Goal: Find specific page/section: Find specific page/section

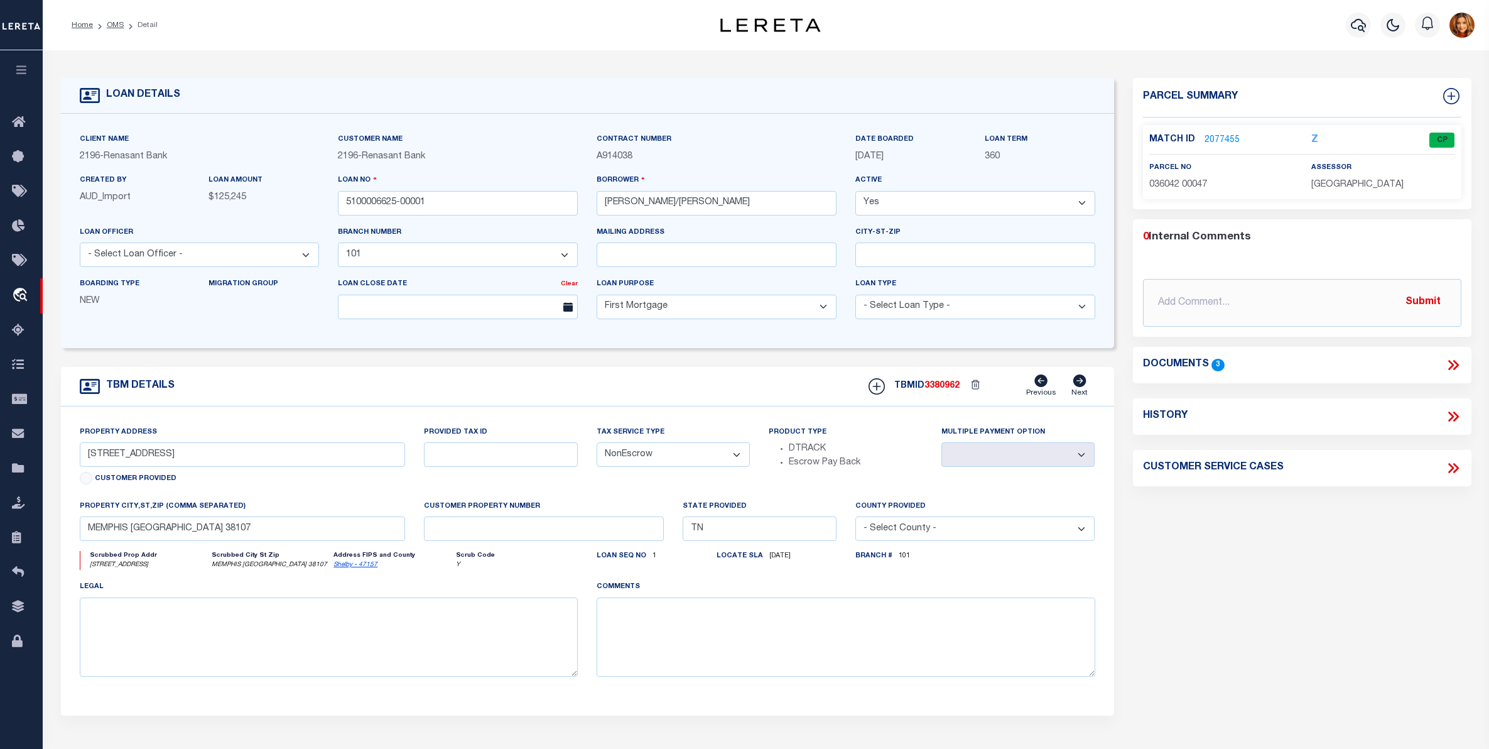
select select "5096"
select select "10"
select select "NonEscrow"
click at [16, 545] on icon at bounding box center [22, 538] width 20 height 16
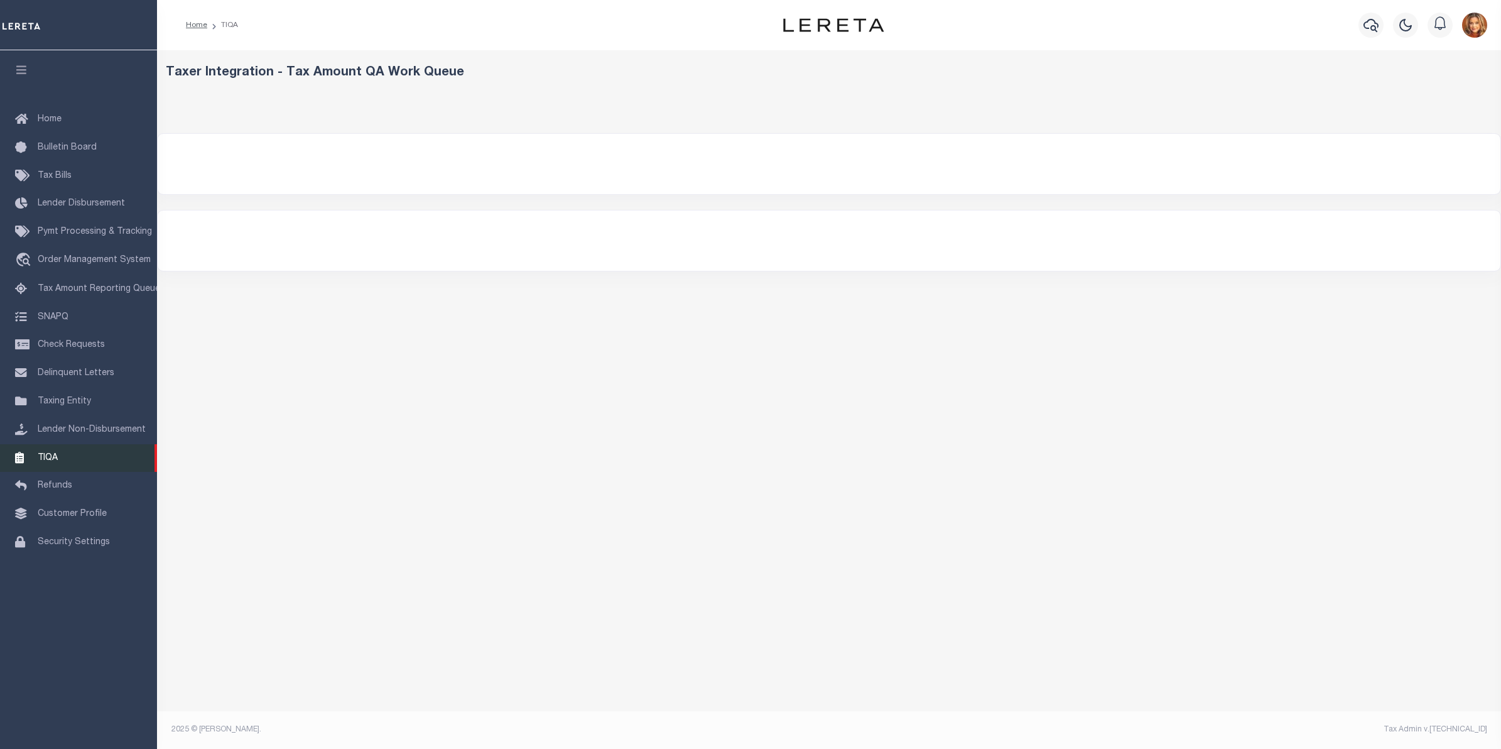
select select "200"
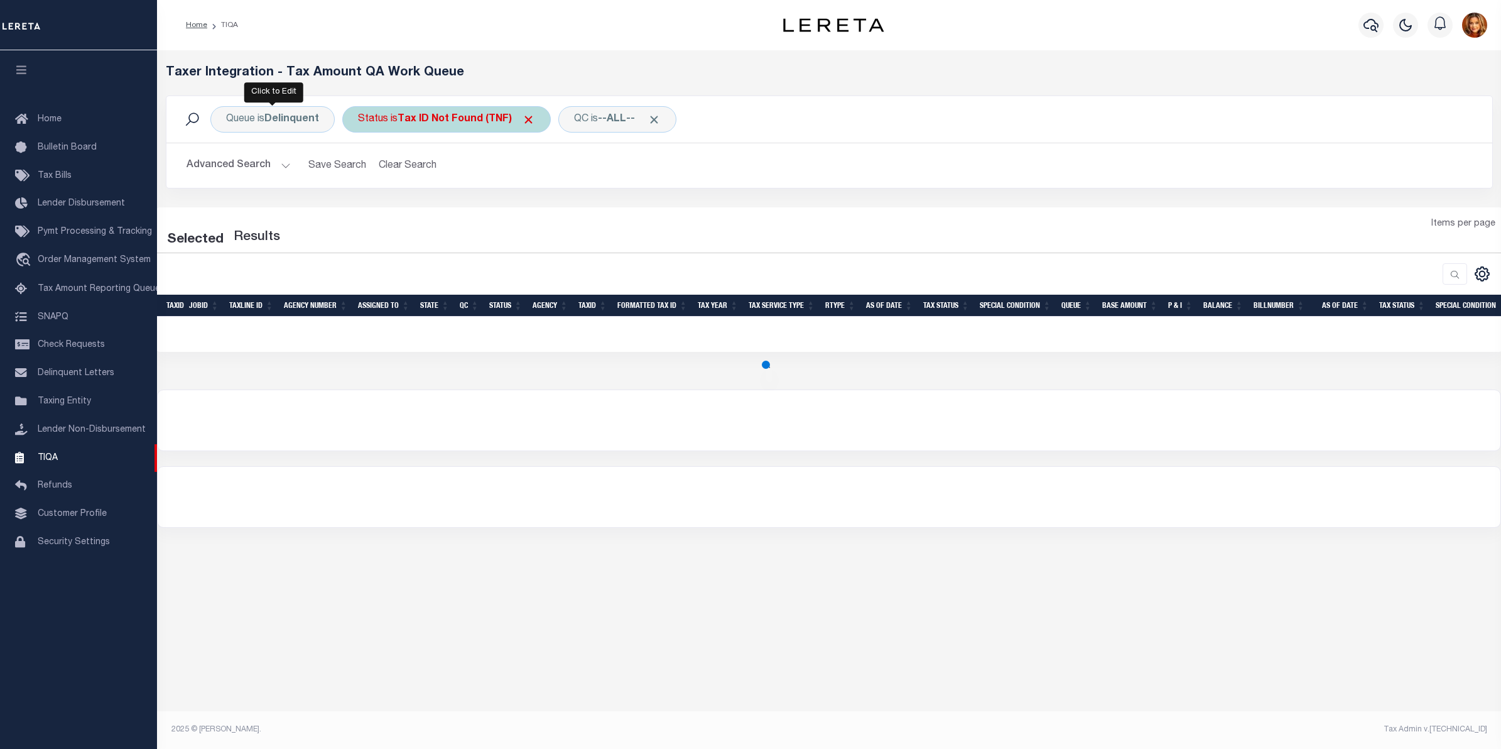
select select "200"
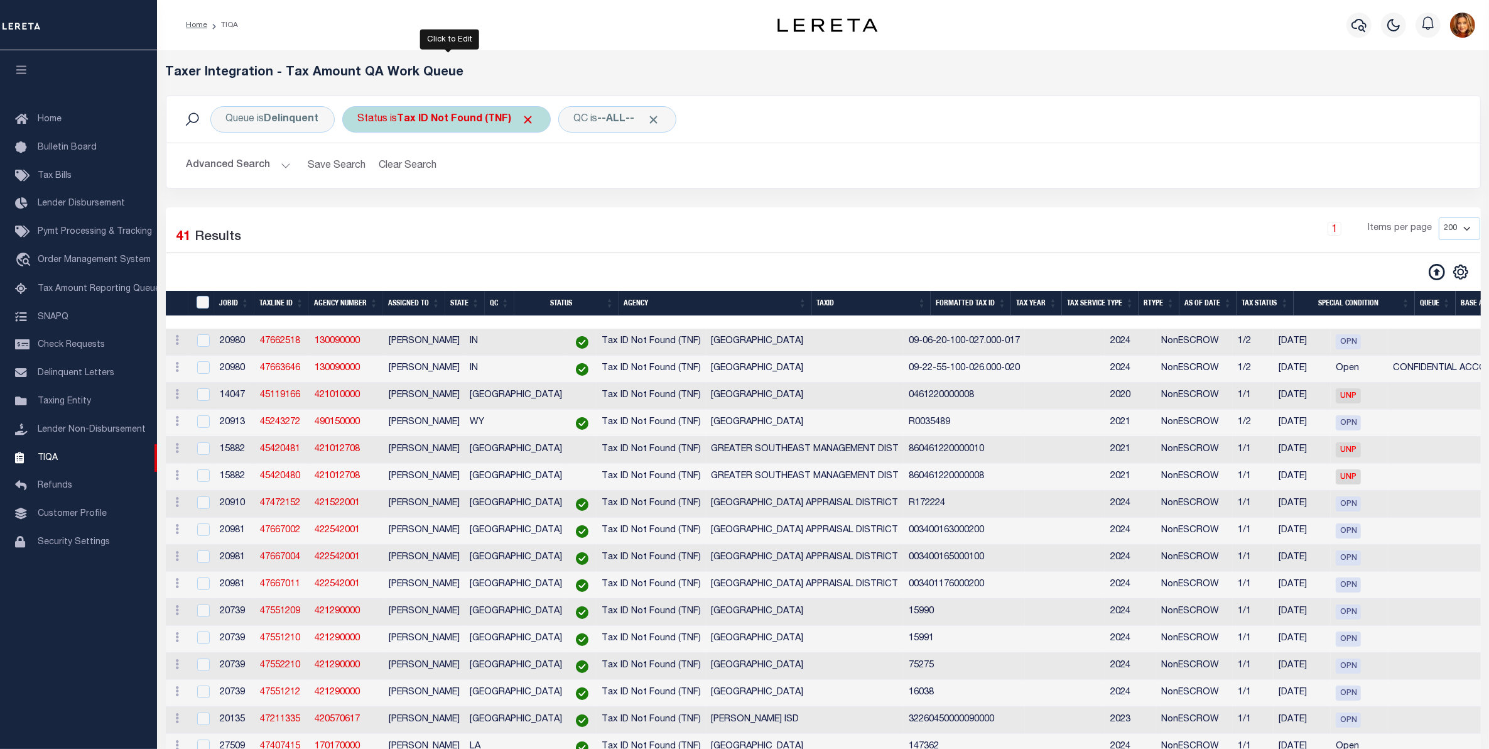
click at [472, 115] on b "Tax ID Not Found (TNF)" at bounding box center [467, 119] width 138 height 10
click at [402, 183] on select "AI - Bot Exception (ERR) AI - Bot Running (PLA) AI - Failed QA (FQA) AI - Prep …" at bounding box center [451, 181] width 185 height 24
select select "DNF"
click at [360, 170] on select "AI - Bot Exception (ERR) AI - Bot Running (PLA) AI - Failed QA (FQA) AI - Prep …" at bounding box center [451, 181] width 185 height 24
click at [526, 206] on input "Apply" at bounding box center [524, 208] width 37 height 21
